Goal: Find contact information: Find contact information

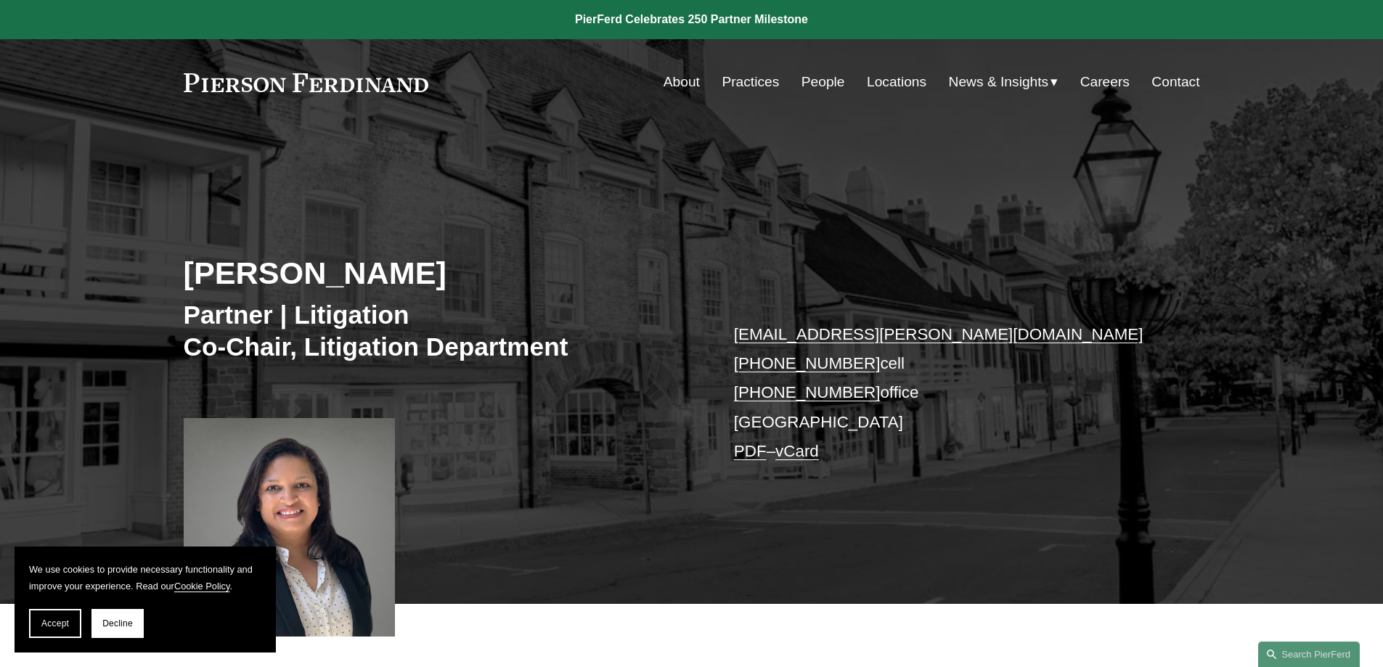
drag, startPoint x: 433, startPoint y: 84, endPoint x: 180, endPoint y: 94, distance: 253.6
click at [180, 94] on div "Skip to Content About Practices People Locations" at bounding box center [691, 82] width 1383 height 86
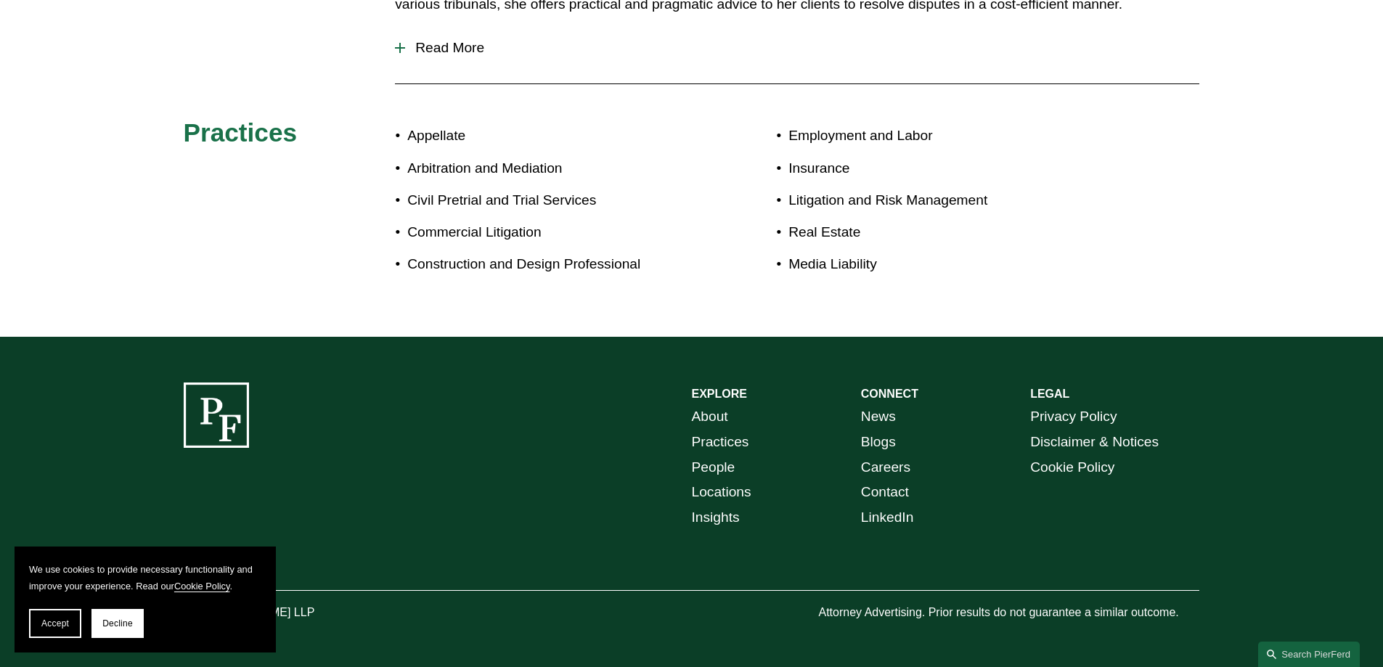
scroll to position [820, 0]
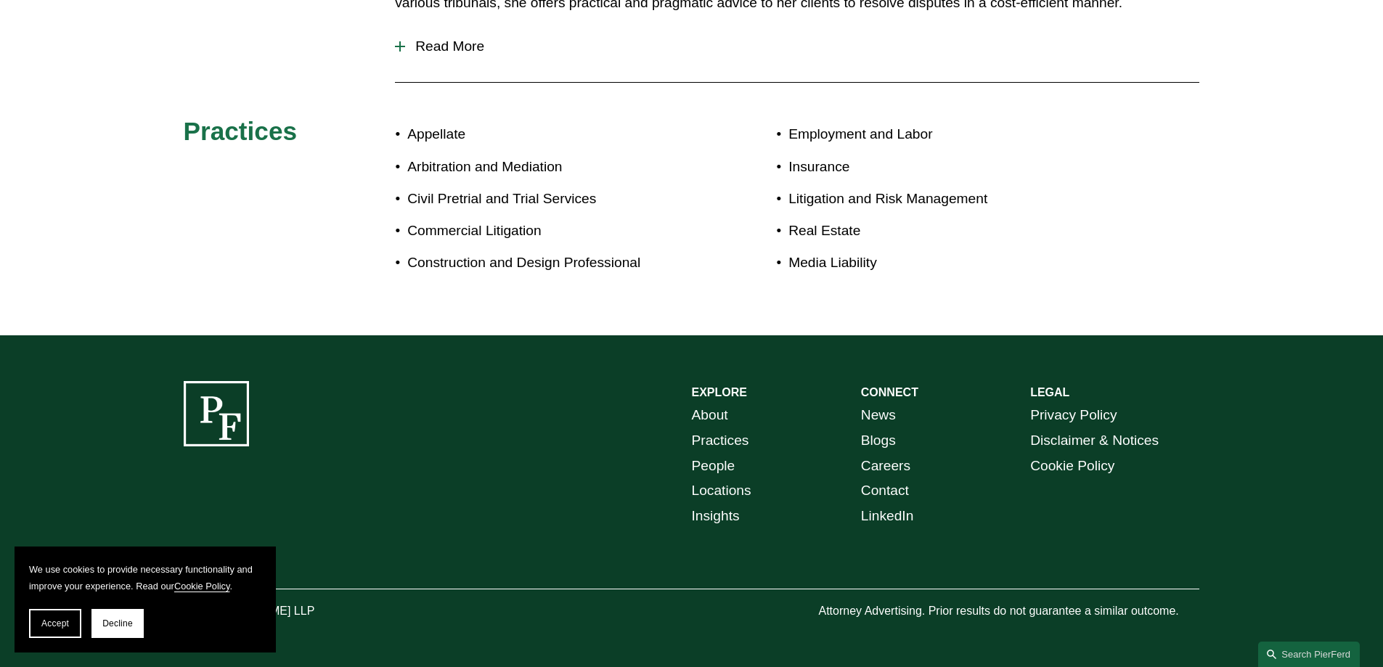
click at [720, 494] on link "Locations" at bounding box center [722, 490] width 60 height 25
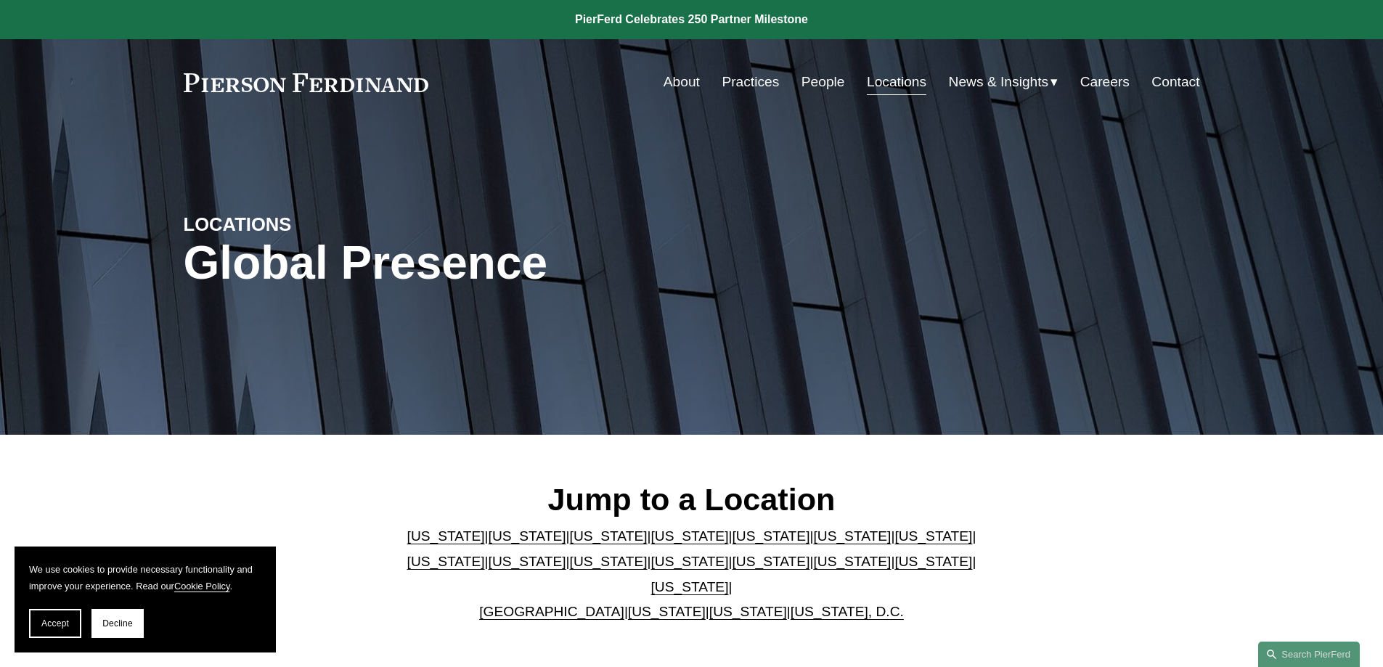
click at [570, 569] on link "[US_STATE]" at bounding box center [609, 561] width 78 height 15
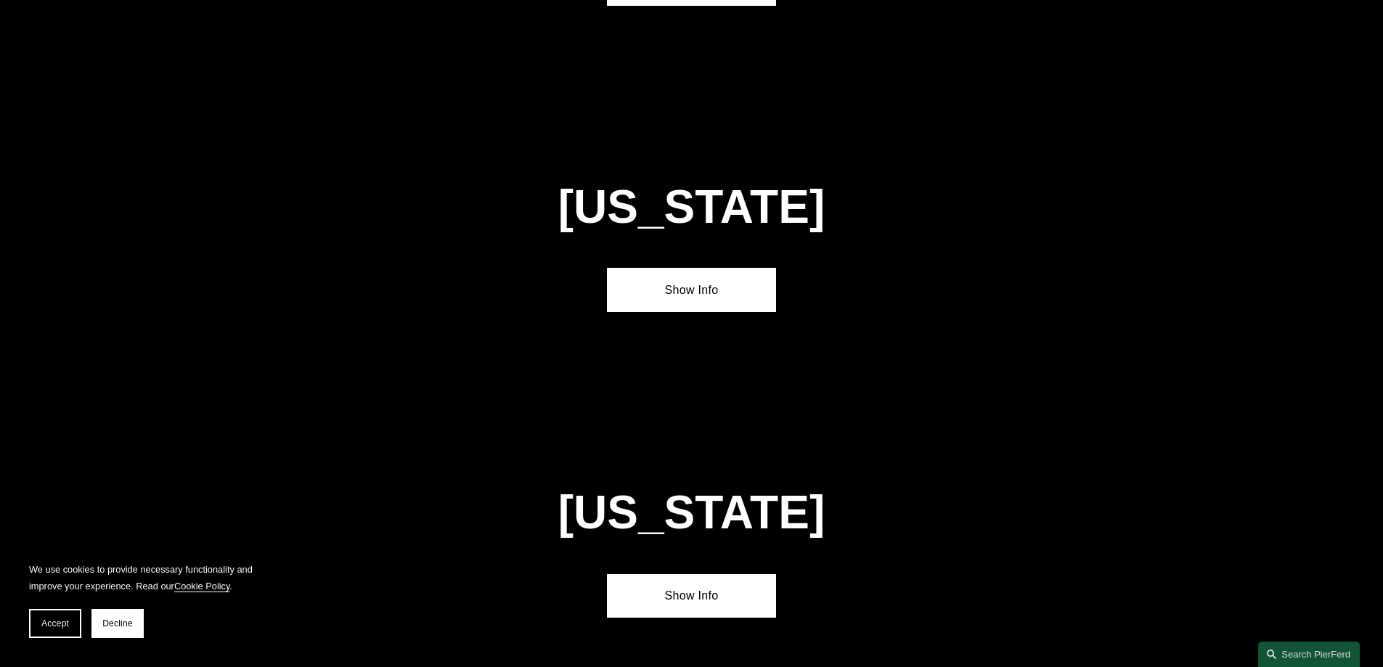
scroll to position [3412, 0]
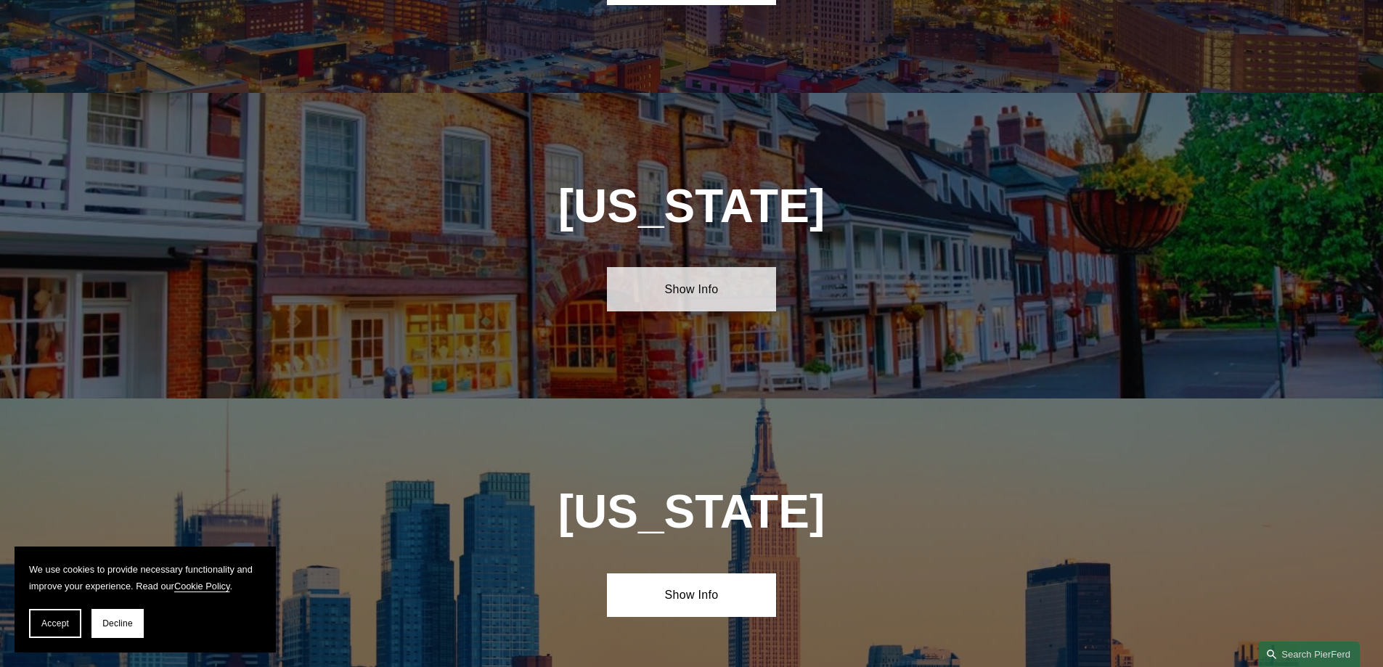
click at [680, 267] on link "Show Info" at bounding box center [691, 289] width 169 height 44
